Goal: Information Seeking & Learning: Learn about a topic

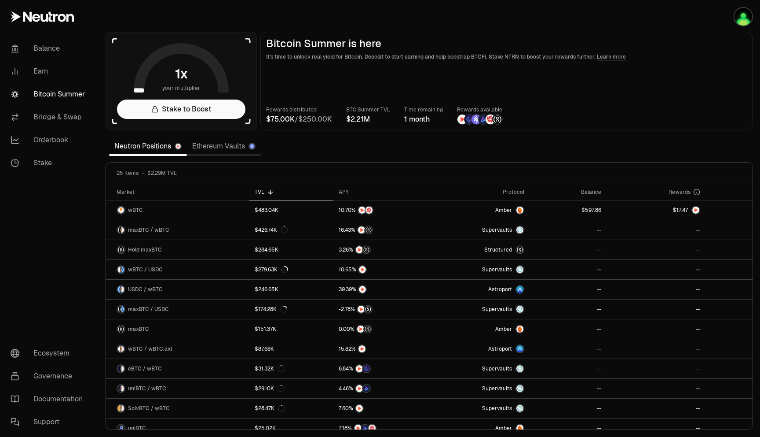
click at [515, 144] on section "your multiplier Stake to Boost Bitcoin Summer is here It's time to unlock real …" at bounding box center [430, 218] width 662 height 437
